Goal: Information Seeking & Learning: Check status

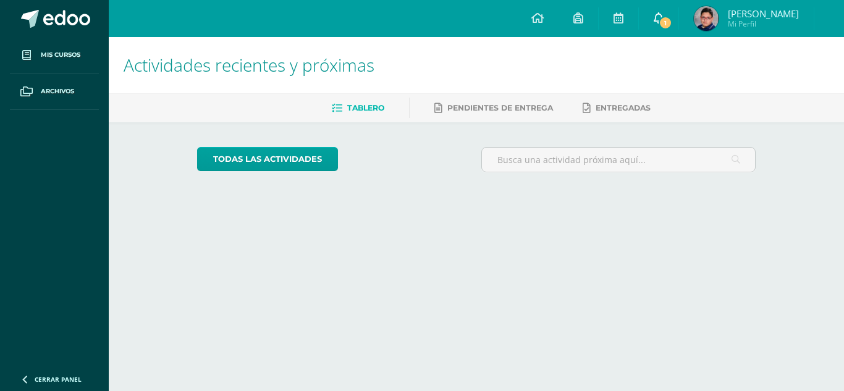
click at [663, 22] on icon at bounding box center [658, 17] width 10 height 11
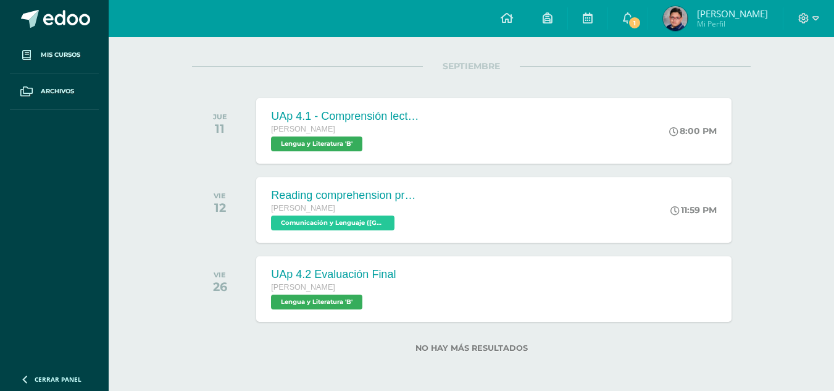
scroll to position [147, 0]
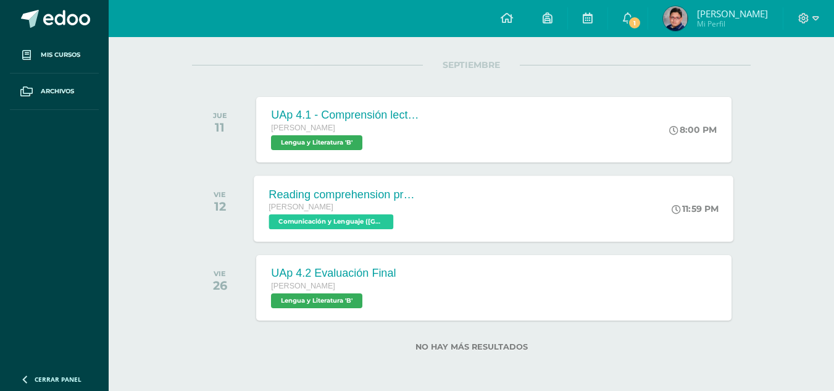
click at [498, 191] on div "Reading comprehension practice [PERSON_NAME] Comunicación y Lenguaje ([GEOGRAPH…" at bounding box center [494, 208] width 480 height 66
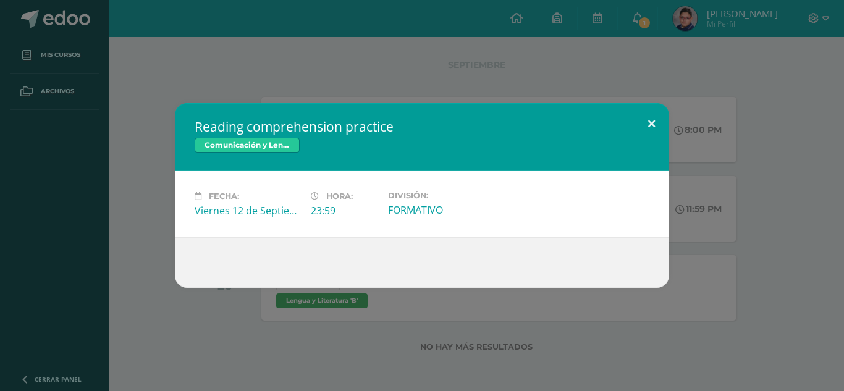
click at [658, 124] on button at bounding box center [651, 124] width 35 height 42
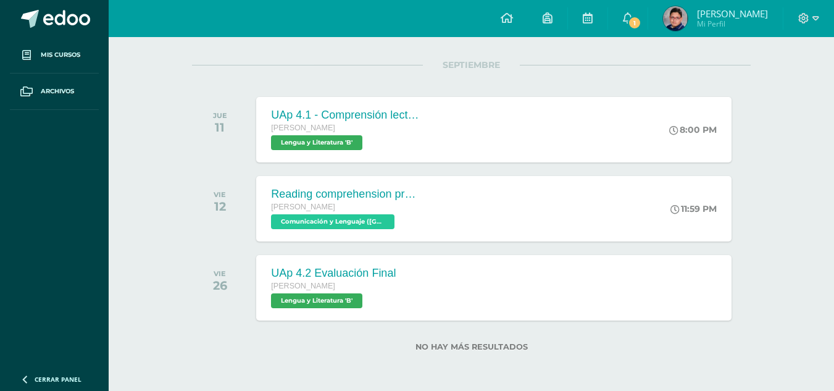
click at [716, 14] on span "[PERSON_NAME]" at bounding box center [732, 13] width 71 height 12
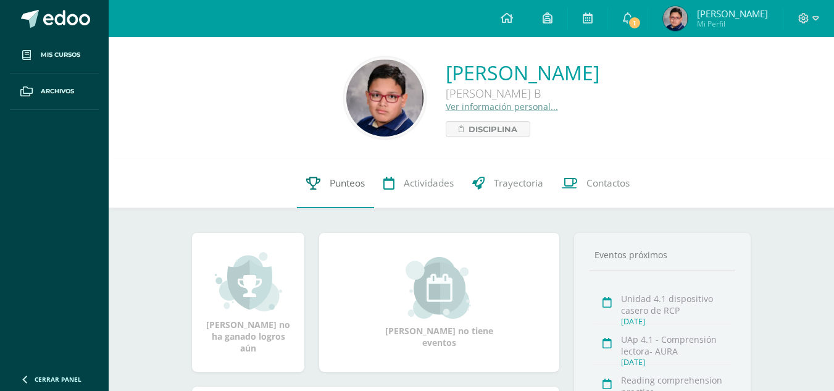
click at [350, 192] on link "Punteos" at bounding box center [335, 183] width 77 height 49
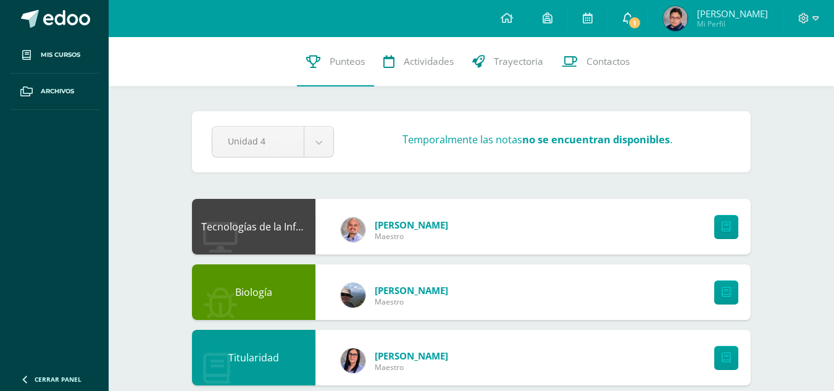
click at [635, 15] on link "1" at bounding box center [628, 18] width 40 height 37
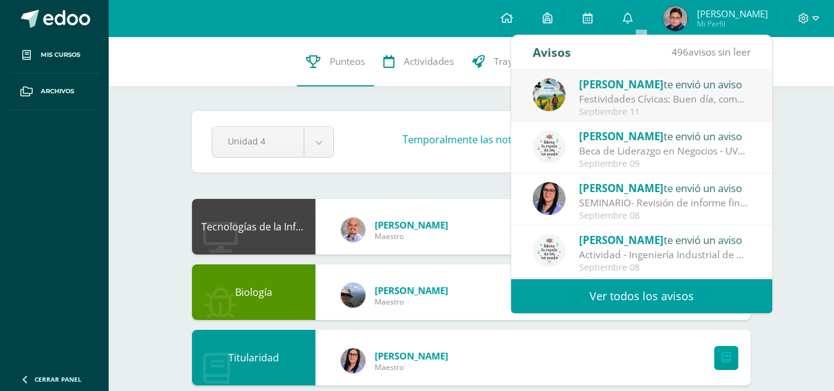
click at [611, 85] on span "[PERSON_NAME]" at bounding box center [621, 84] width 85 height 14
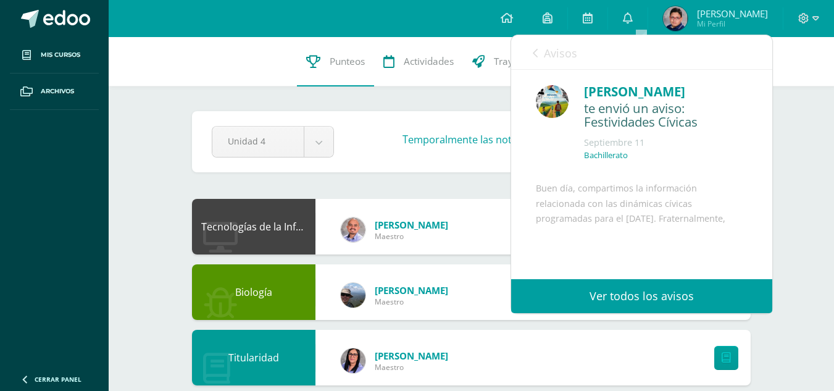
scroll to position [135, 0]
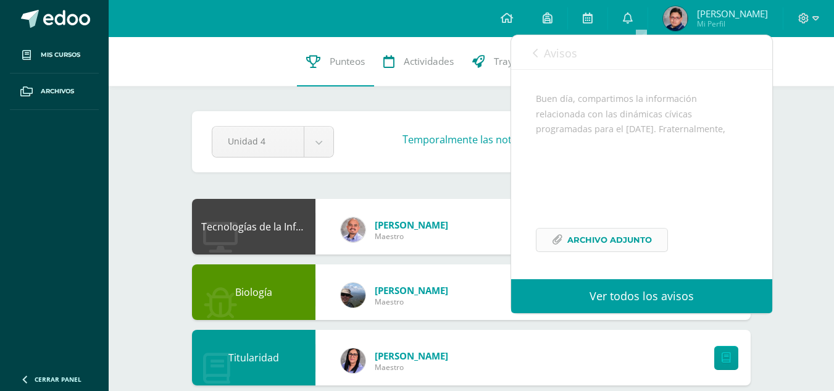
click at [621, 245] on span "Archivo Adjunto" at bounding box center [609, 239] width 85 height 23
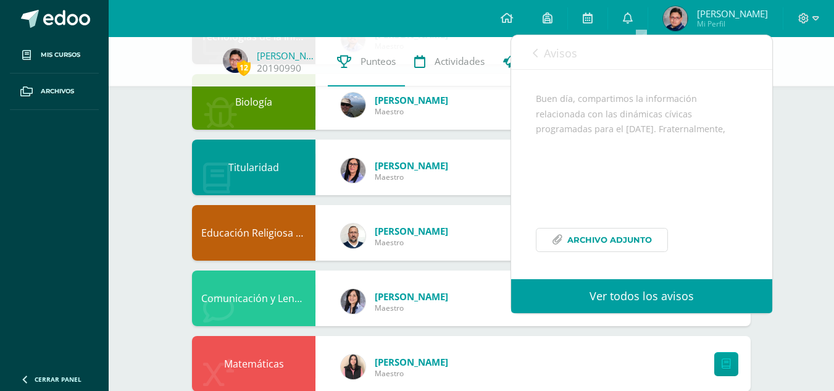
scroll to position [0, 0]
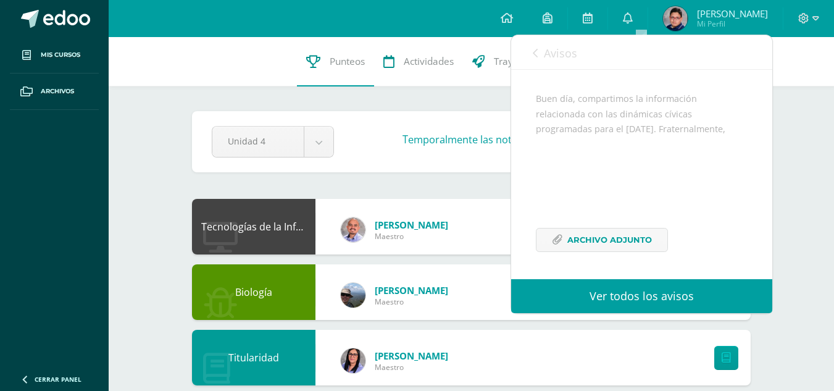
click at [404, 125] on div "Pendiente Unidad 4 Unidad 1 Unidad 2 Unidad 3 Unidad 4 Temporalmente las notas …" at bounding box center [471, 141] width 559 height 61
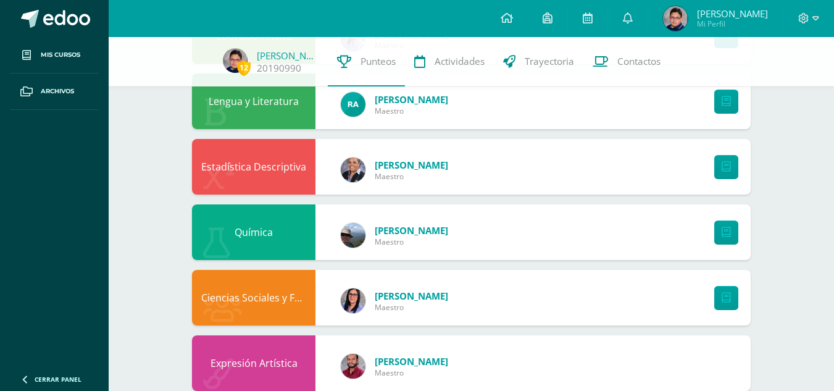
scroll to position [669, 0]
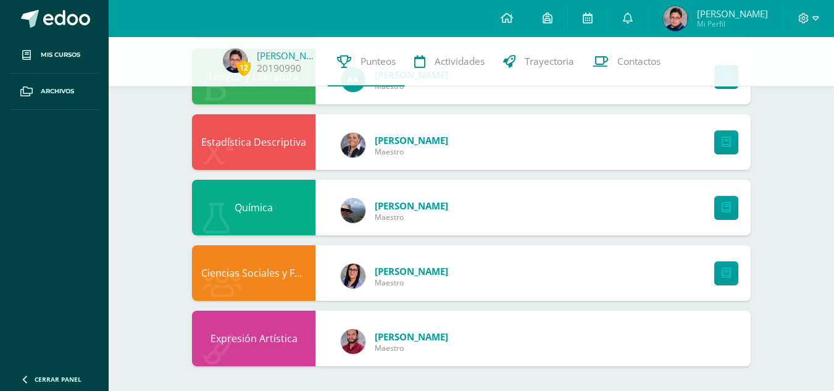
drag, startPoint x: 771, startPoint y: 267, endPoint x: 749, endPoint y: 330, distance: 66.2
click at [749, 330] on div "Expresión Artística Tulio Cruz Maestro" at bounding box center [471, 339] width 559 height 56
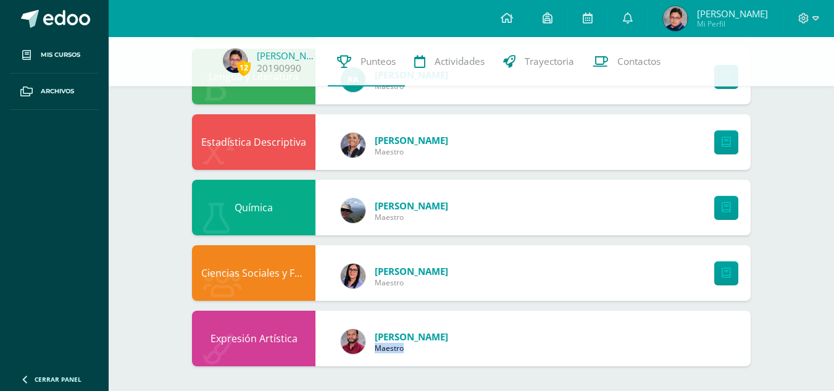
click at [749, 330] on div "Expresión Artística Tulio Cruz Maestro" at bounding box center [471, 339] width 559 height 56
drag, startPoint x: 749, startPoint y: 330, endPoint x: 686, endPoint y: 303, distance: 68.4
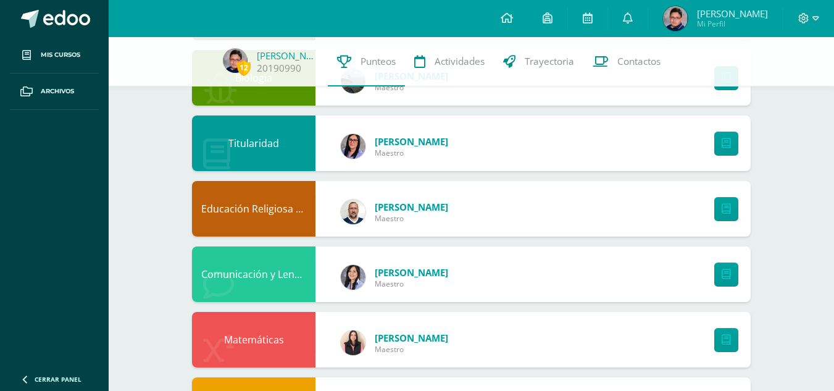
scroll to position [0, 0]
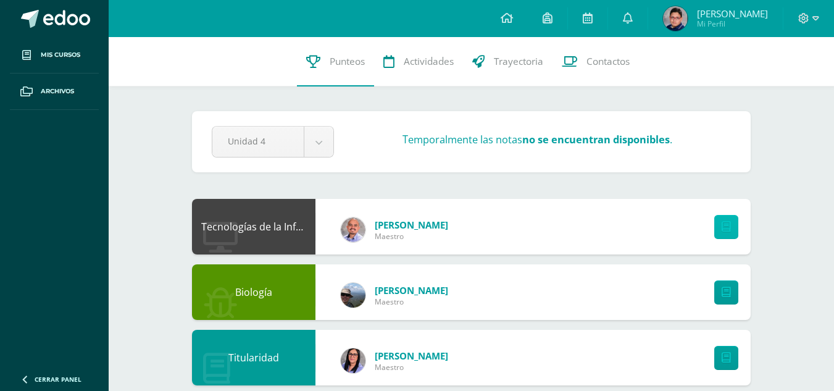
click at [732, 232] on link at bounding box center [726, 227] width 24 height 24
click at [714, 215] on link at bounding box center [726, 227] width 24 height 24
